Goal: Contribute content: Add original content to the website for others to see

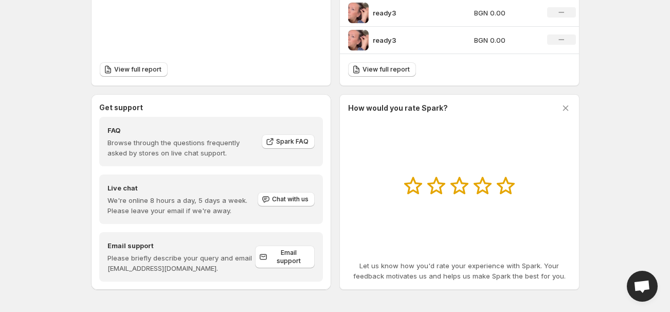
scroll to position [474, 0]
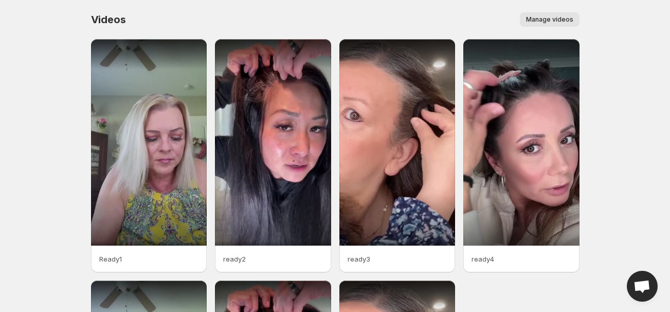
click at [549, 20] on span "Manage videos" at bounding box center [549, 19] width 47 height 8
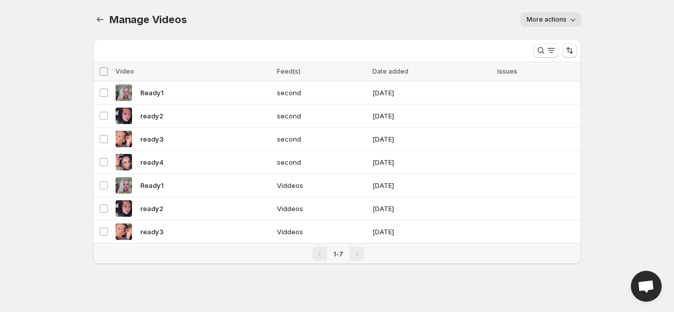
click at [99, 71] on span at bounding box center [103, 71] width 9 height 9
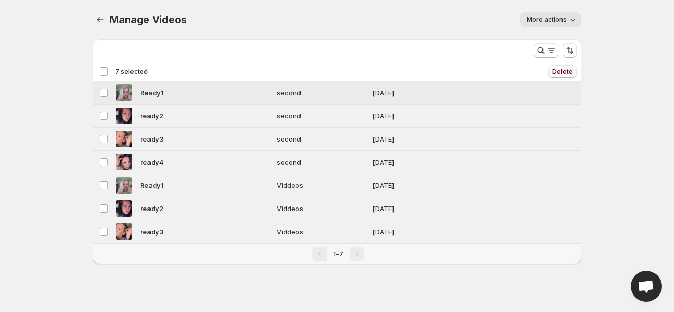
click at [557, 76] on button "Delete" at bounding box center [563, 71] width 29 height 12
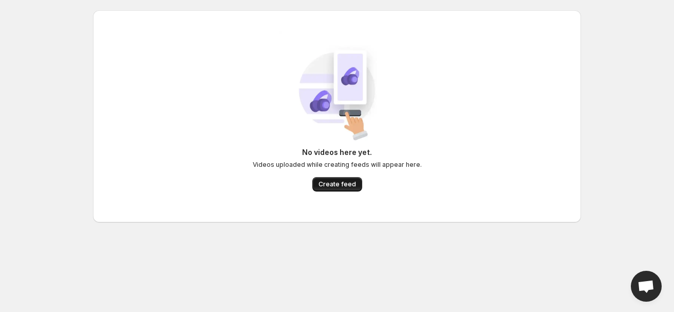
click at [328, 180] on span "Create feed" at bounding box center [338, 184] width 38 height 8
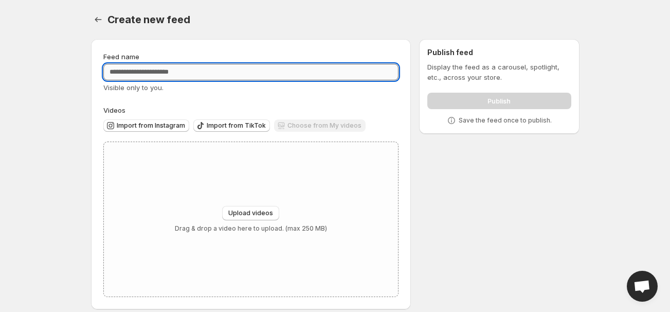
click at [205, 71] on input "Feed name" at bounding box center [251, 72] width 296 height 16
type input "****"
click at [241, 210] on span "Upload videos" at bounding box center [250, 213] width 45 height 8
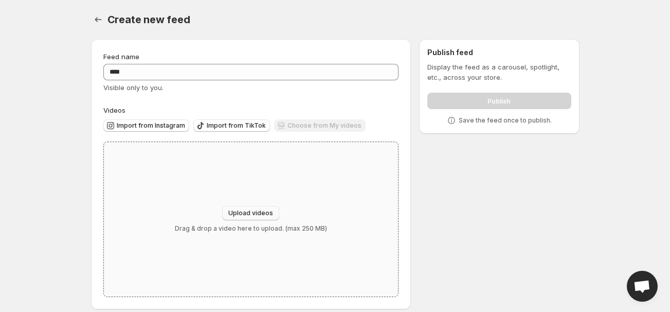
click at [246, 207] on button "Upload videos" at bounding box center [250, 213] width 57 height 14
type input "**********"
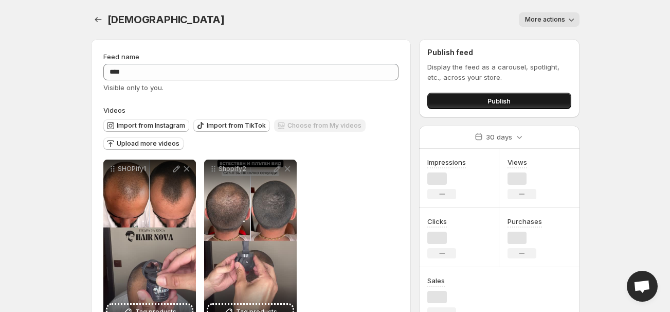
click at [466, 99] on button "Publish" at bounding box center [498, 101] width 143 height 16
